Goal: Information Seeking & Learning: Find specific fact

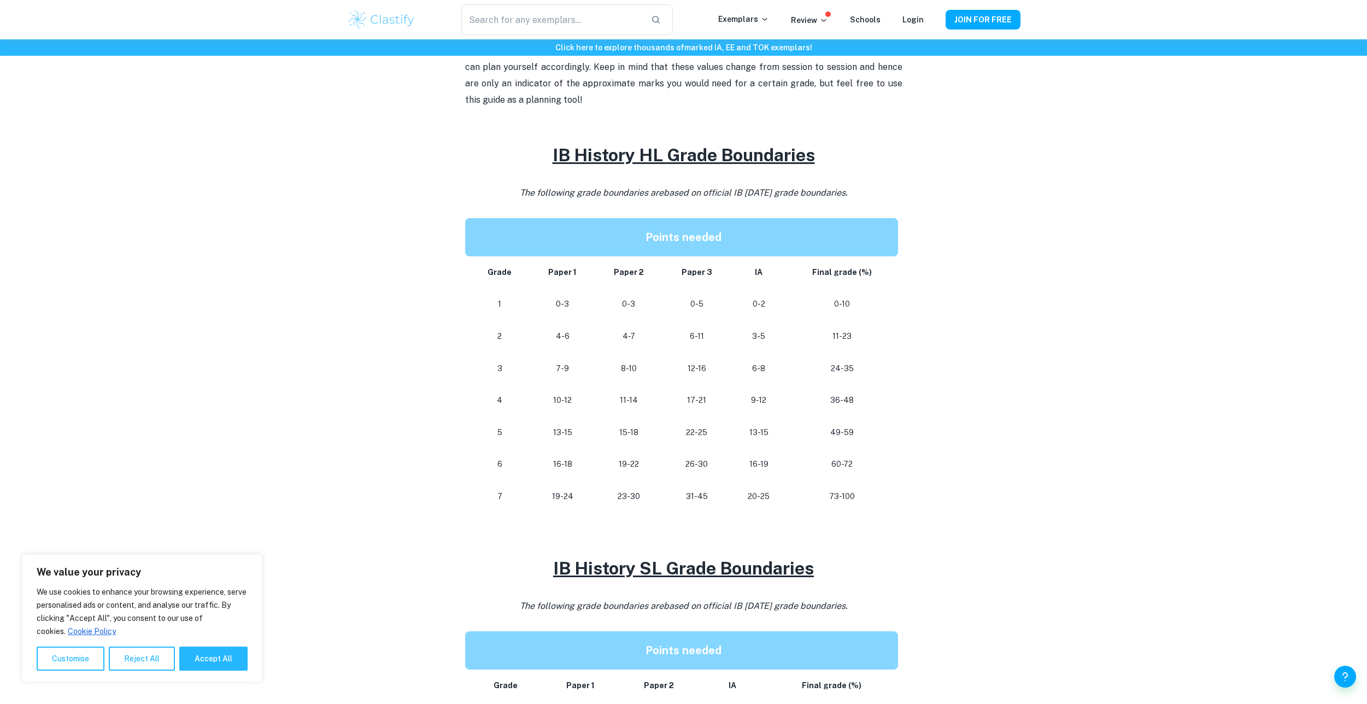
scroll to position [437, 0]
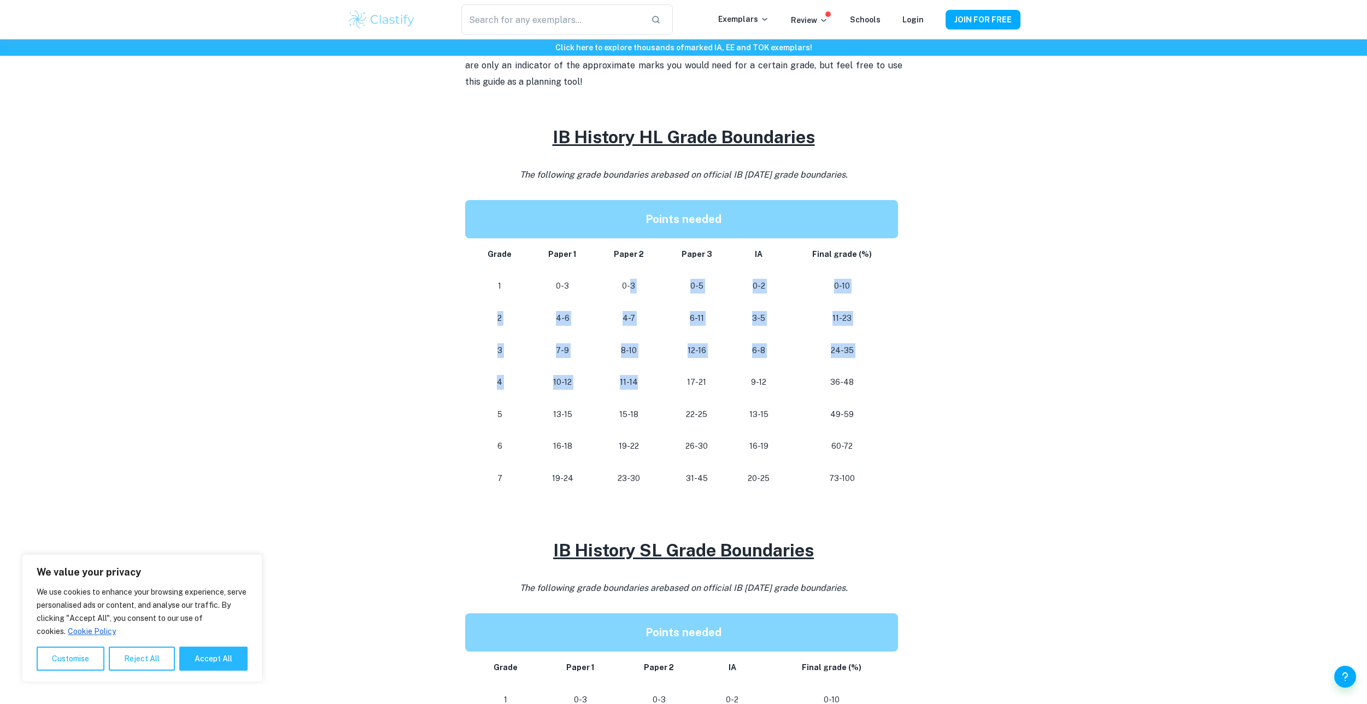
drag, startPoint x: 629, startPoint y: 285, endPoint x: 646, endPoint y: 376, distance: 91.7
click at [643, 376] on tbody "Grade Paper 1 Paper 2 Paper 3 IA Final grade (%) 1 0-3 0-3 0-5 0-2 0-10 2 4-6 4…" at bounding box center [683, 366] width 437 height 256
click at [634, 363] on td "8-10" at bounding box center [628, 351] width 67 height 32
drag, startPoint x: 628, startPoint y: 353, endPoint x: 634, endPoint y: 354, distance: 5.6
click at [672, 350] on tr "3 7-9 8-10 12-16 6-8 24-35" at bounding box center [683, 351] width 437 height 32
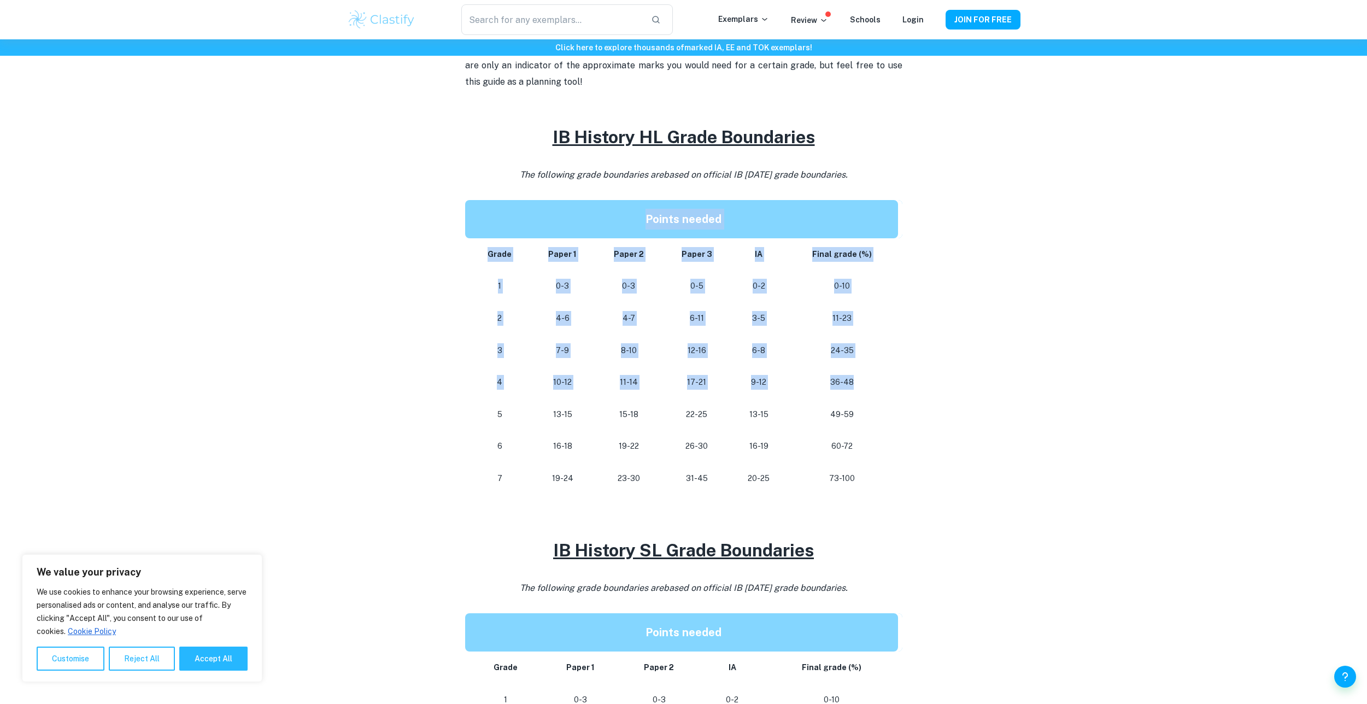
drag, startPoint x: 876, startPoint y: 369, endPoint x: 904, endPoint y: 365, distance: 28.8
click at [914, 373] on div "IB History Grade Boundaries By [PERSON_NAME] • [DATE] Get feedback on your Hist…" at bounding box center [683, 388] width 673 height 1482
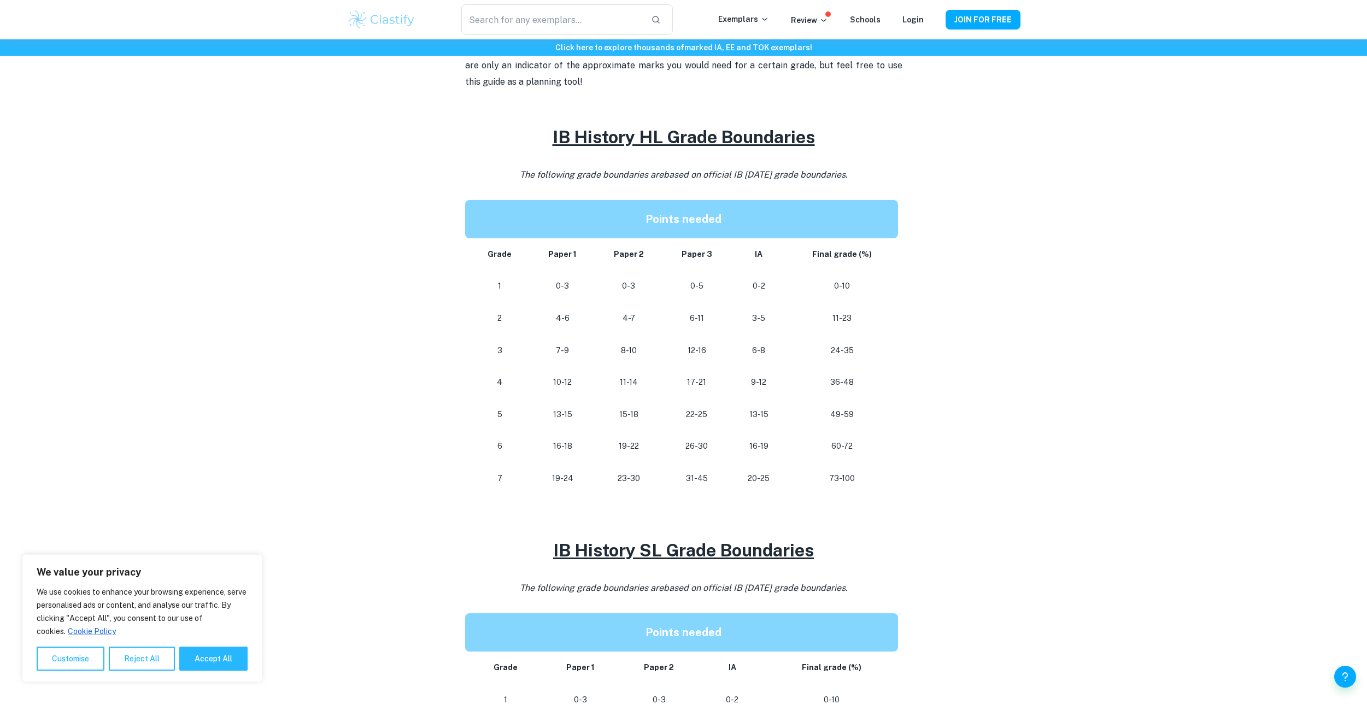
click at [819, 307] on td "11-23" at bounding box center [844, 318] width 115 height 32
drag, startPoint x: 626, startPoint y: 474, endPoint x: 664, endPoint y: 476, distance: 37.7
click at [671, 475] on tr "[PHONE_NUMBER] [PHONE_NUMBER] 73-100" at bounding box center [683, 478] width 437 height 32
drag, startPoint x: 893, startPoint y: 444, endPoint x: 901, endPoint y: 437, distance: 10.1
click at [899, 444] on td "60-72" at bounding box center [844, 446] width 115 height 32
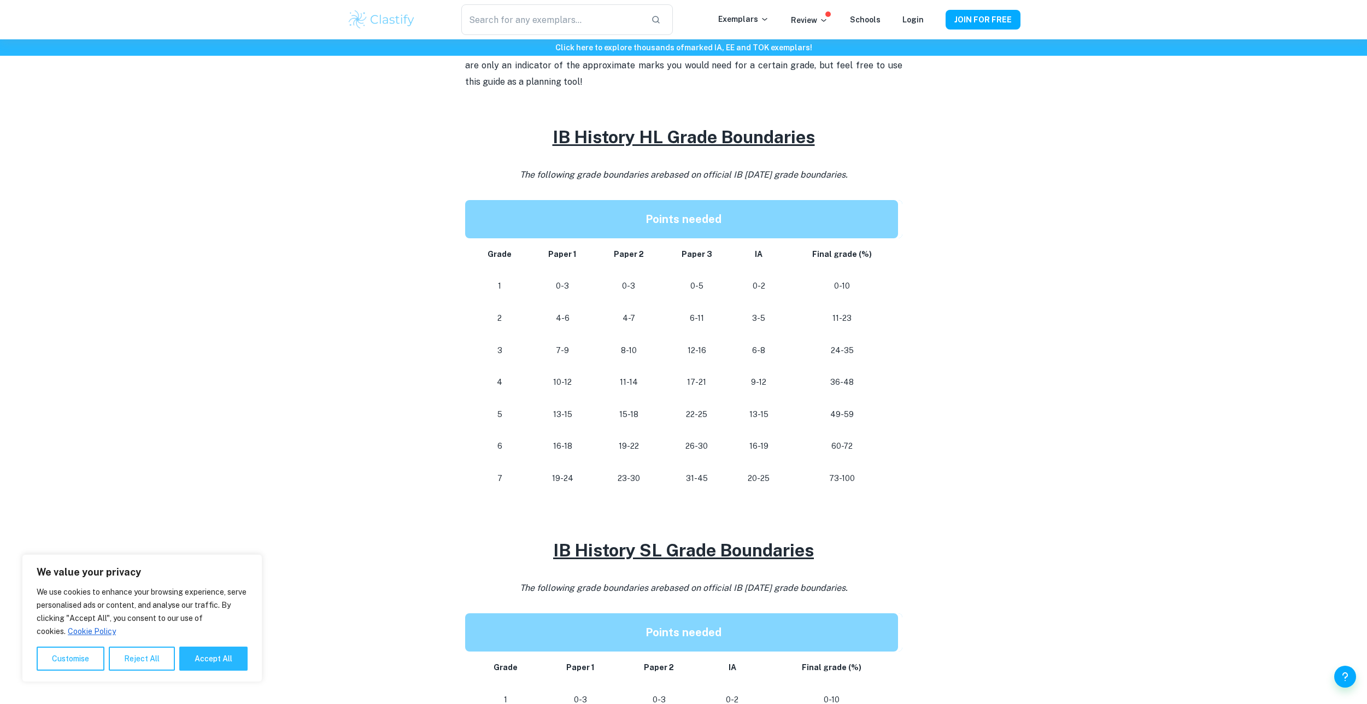
click at [1061, 376] on div "Click here to explore thousands of marked IA, EE and TOK exemplars ! Home Blog …" at bounding box center [683, 516] width 1367 height 1829
click at [917, 378] on div "IB History Grade Boundaries By [PERSON_NAME] • [DATE] Get feedback on your Hist…" at bounding box center [683, 388] width 673 height 1482
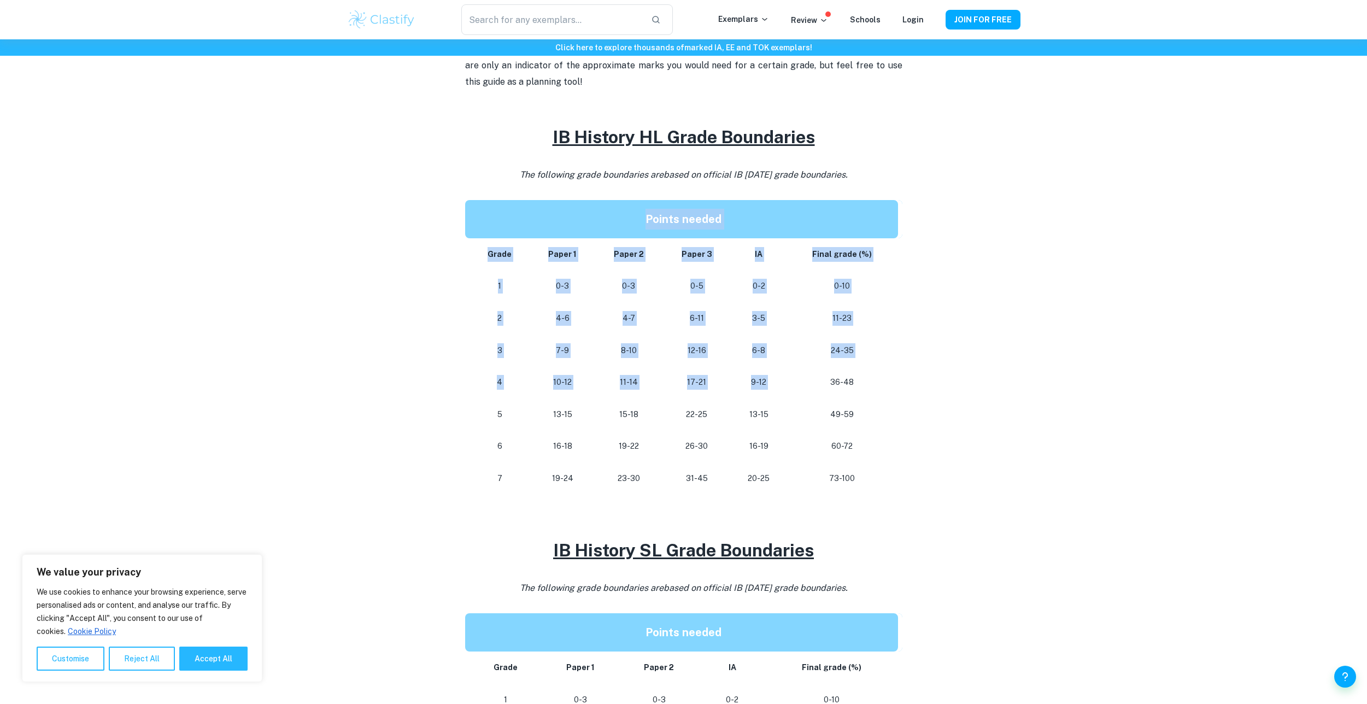
click at [933, 388] on div "IB History Grade Boundaries By [PERSON_NAME] • [DATE] Get feedback on your Hist…" at bounding box center [683, 388] width 673 height 1482
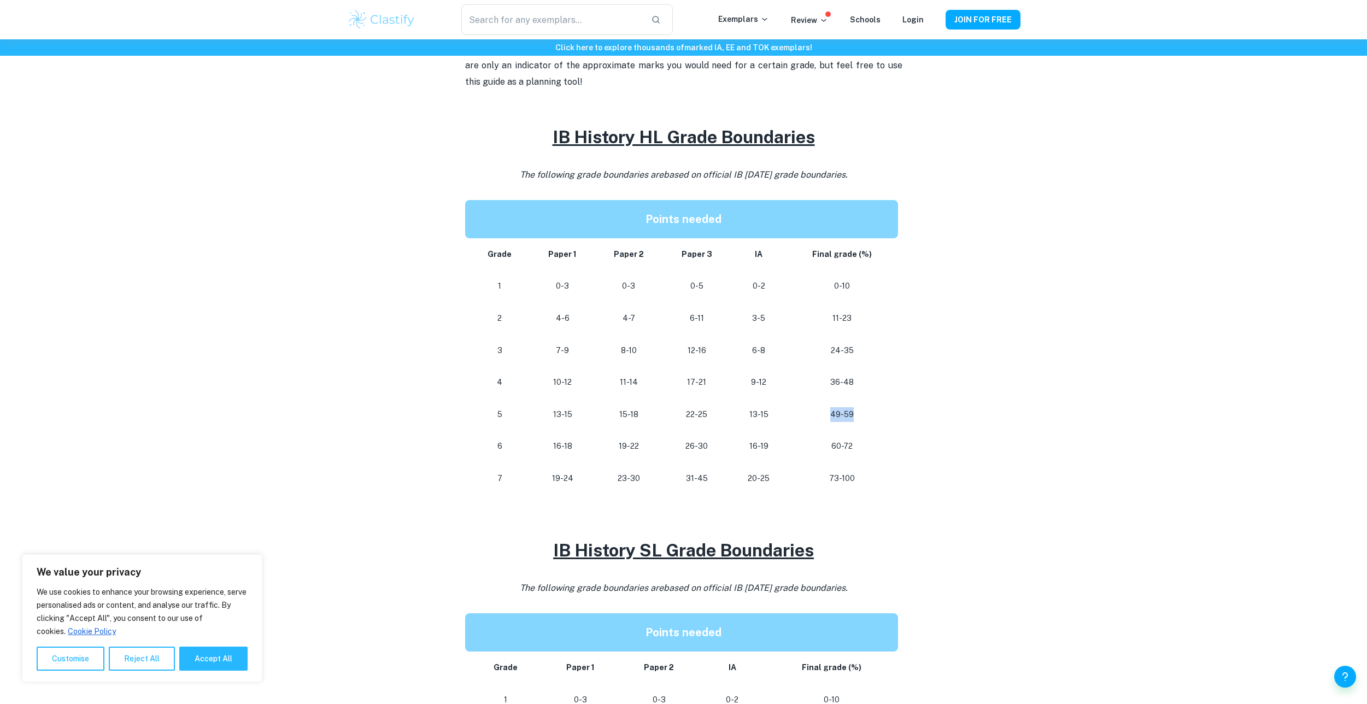
drag, startPoint x: 828, startPoint y: 416, endPoint x: 894, endPoint y: 412, distance: 66.8
click at [892, 412] on td "49-59" at bounding box center [844, 414] width 115 height 32
click at [858, 411] on p "49-59" at bounding box center [841, 414] width 93 height 15
click at [931, 377] on div "IB History Grade Boundaries By [PERSON_NAME] • [DATE] Get feedback on your Hist…" at bounding box center [683, 388] width 673 height 1482
click at [822, 371] on tbody "Grade Paper 1 Paper 2 Paper 3 IA Final grade (%) 1 0-3 0-3 0-5 0-2 0-10 2 4-6 4…" at bounding box center [683, 366] width 437 height 256
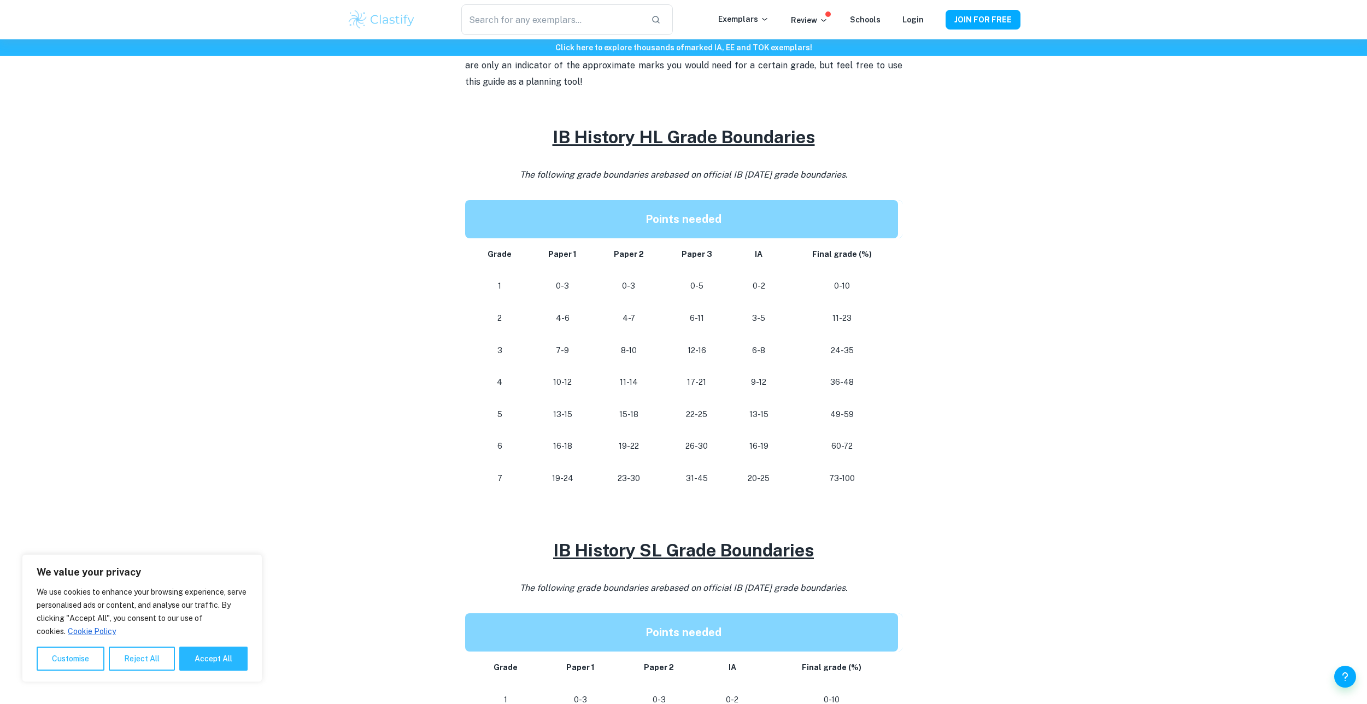
click at [848, 397] on td "36-48" at bounding box center [844, 382] width 115 height 32
